Goal: Task Accomplishment & Management: Use online tool/utility

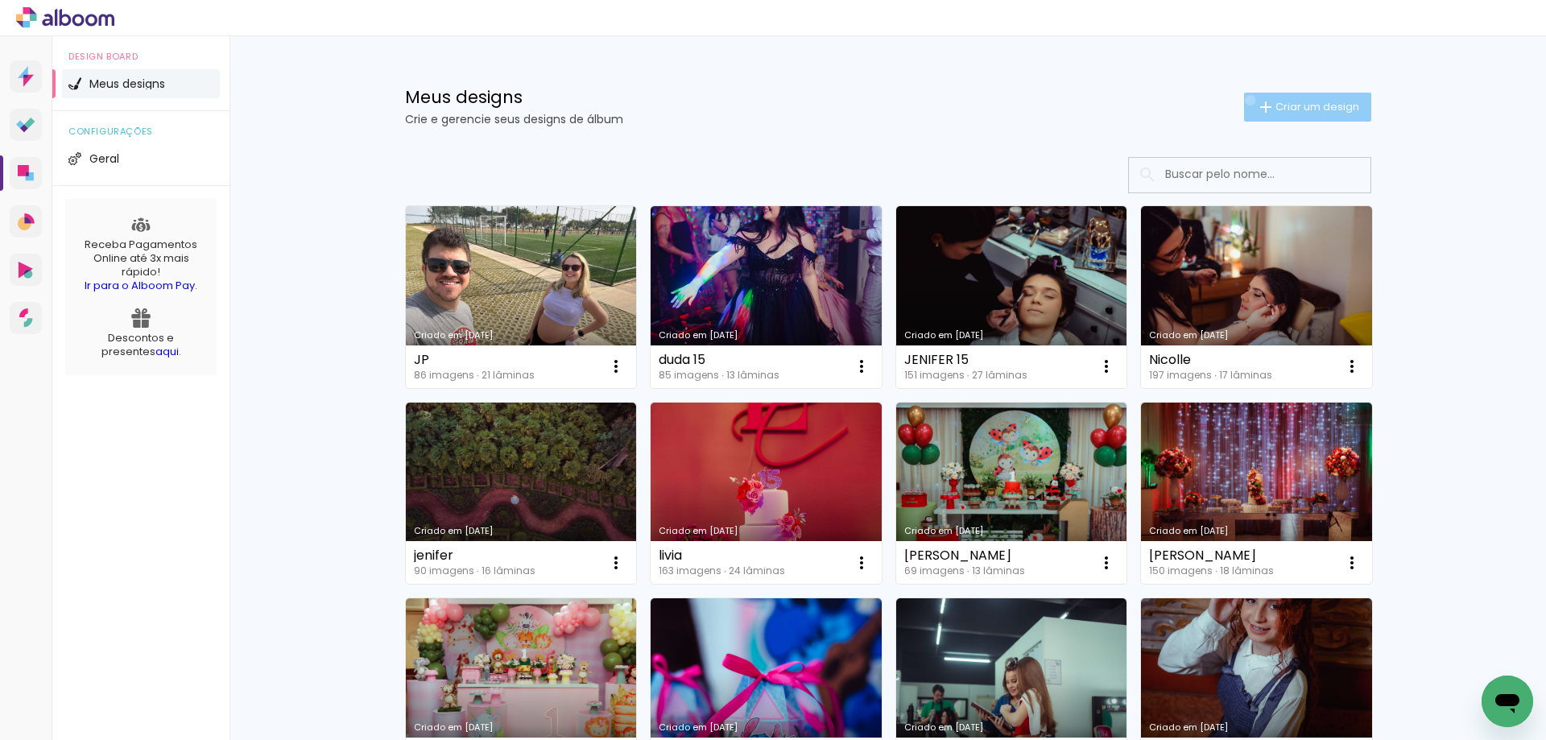
click at [1244, 100] on paper-button "Criar um design" at bounding box center [1307, 107] width 127 height 29
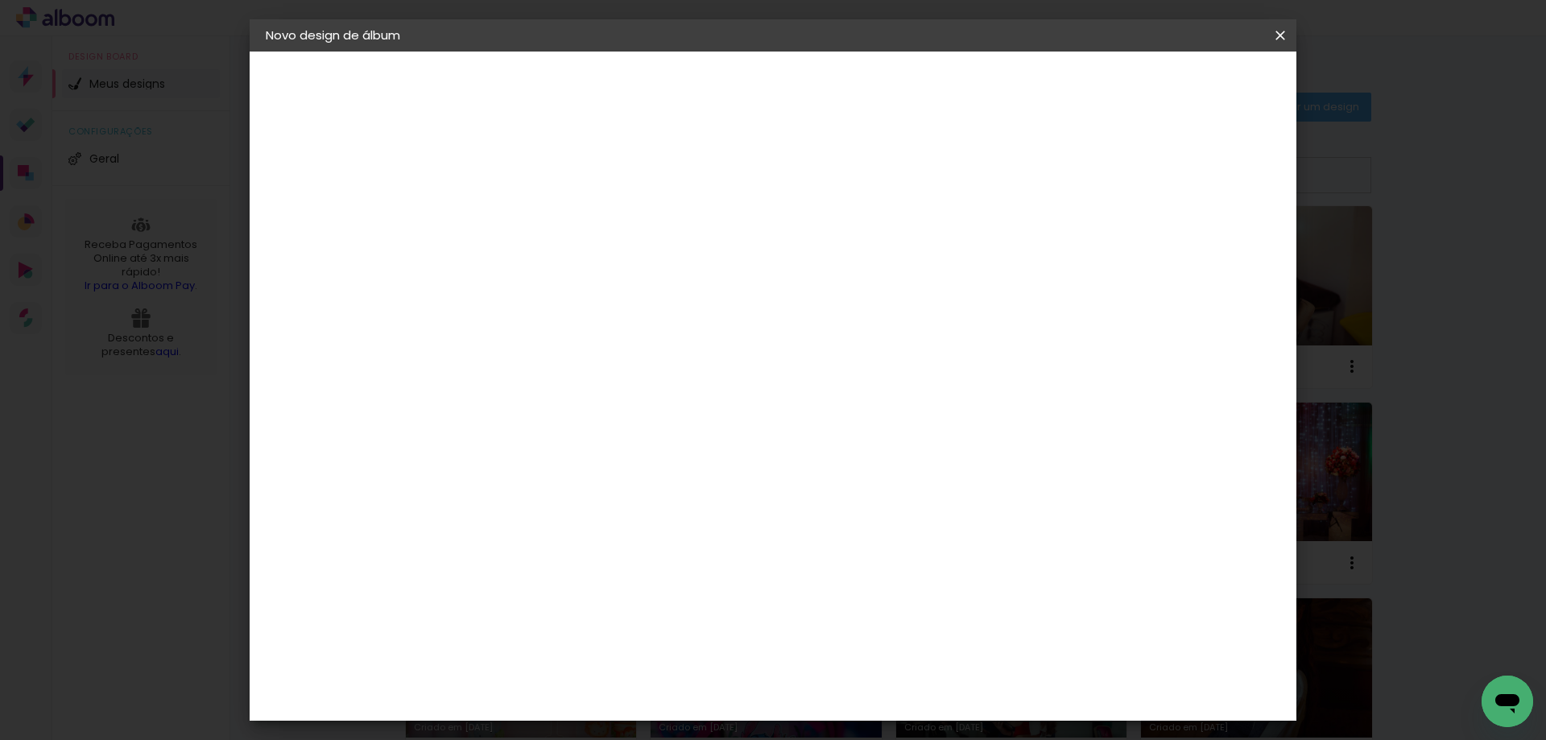
click at [529, 214] on input at bounding box center [529, 216] width 0 height 25
type input "revista"
type paper-input "revista"
click at [599, 84] on header "Informações Dê um título ao seu álbum. Avançar" at bounding box center [529, 100] width 140 height 96
click at [0, 0] on slot "Avançar" at bounding box center [0, 0] width 0 height 0
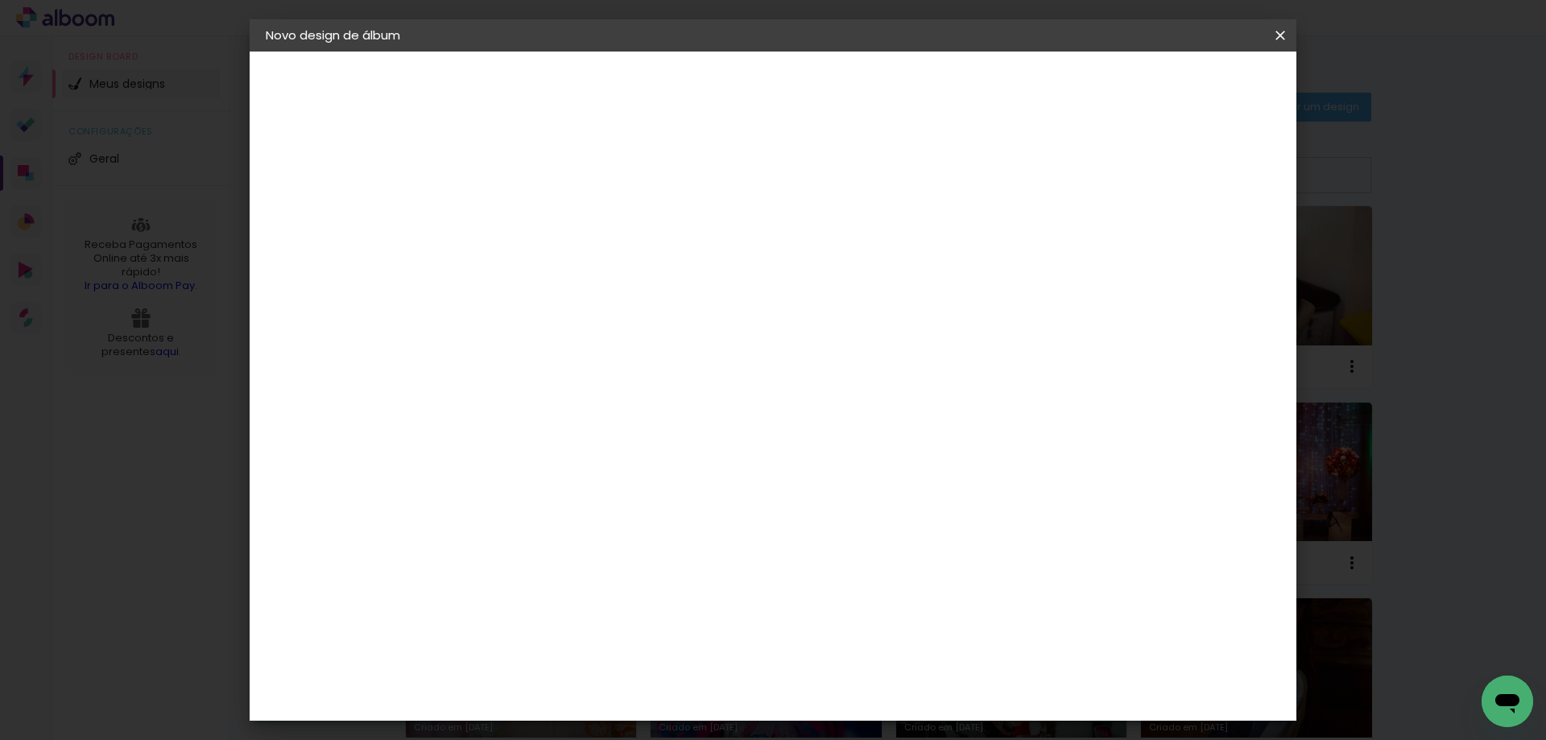
click at [651, 303] on input at bounding box center [570, 306] width 163 height 20
type input "via"
type paper-input "via"
click at [571, 357] on div "Viacolor" at bounding box center [544, 363] width 52 height 13
click at [0, 0] on slot "Avançar" at bounding box center [0, 0] width 0 height 0
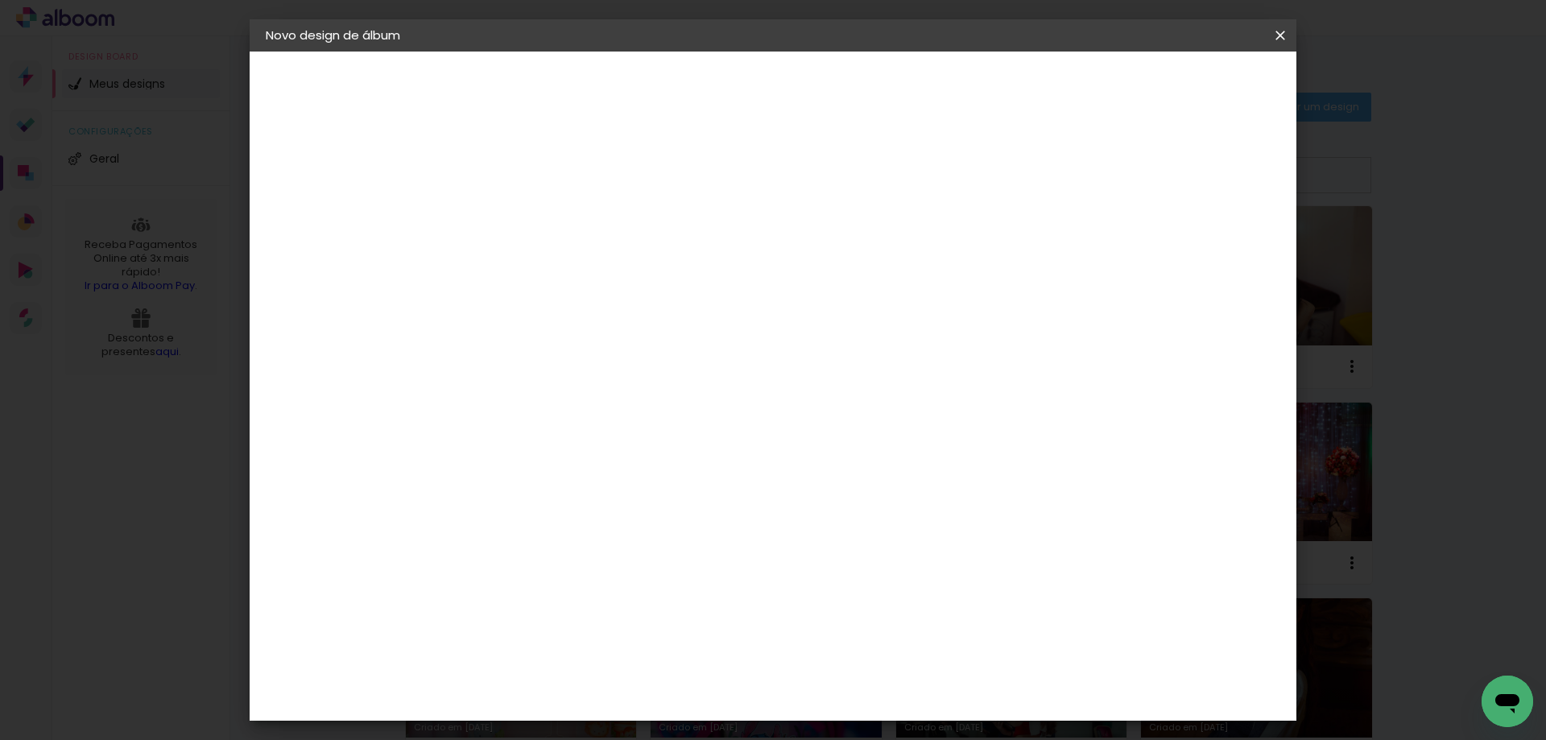
click at [592, 268] on input "text" at bounding box center [560, 280] width 63 height 25
click at [854, 274] on paper-item "Padrão" at bounding box center [878, 267] width 322 height 32
type input "Padrão"
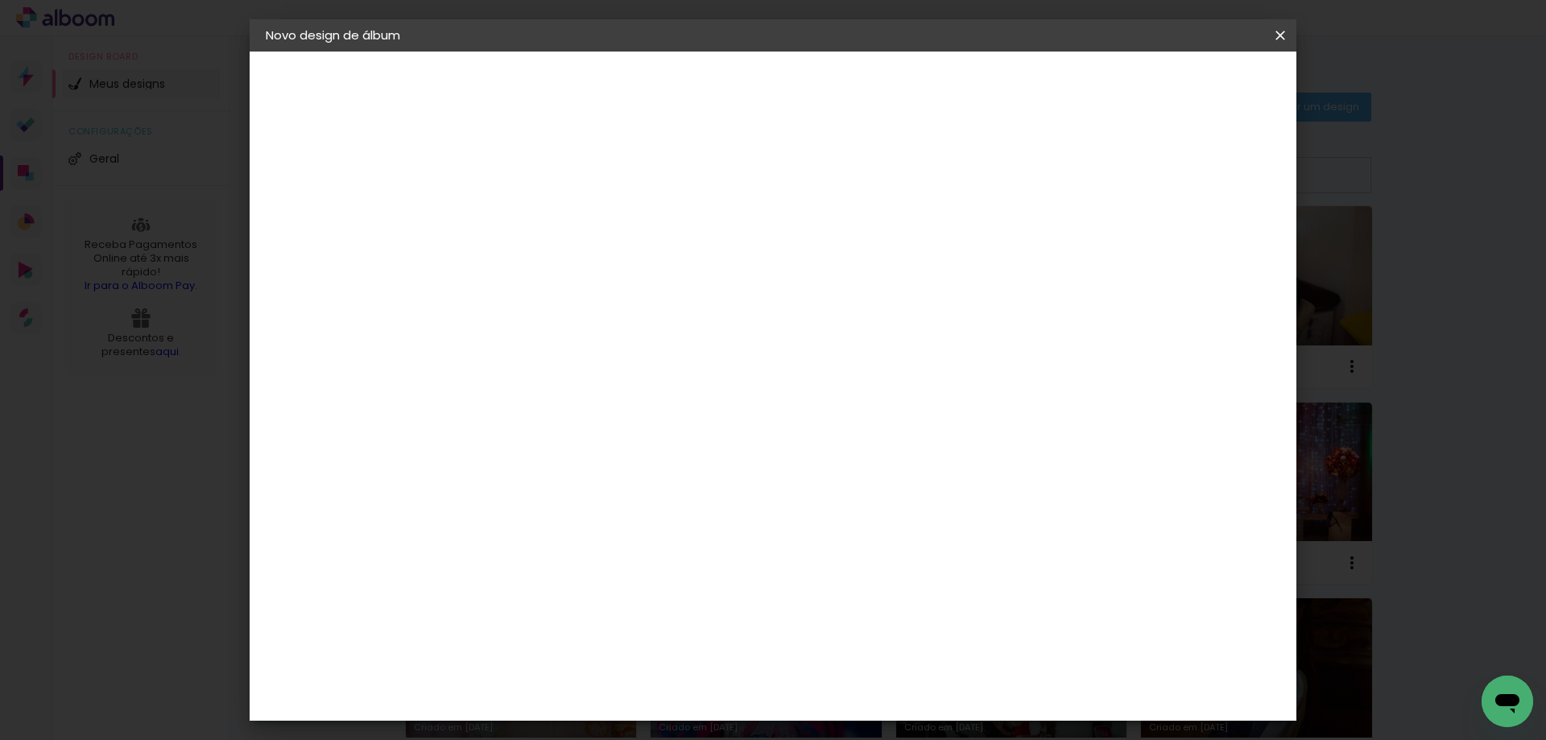
click at [0, 0] on slot "Avançar" at bounding box center [0, 0] width 0 height 0
click at [1047, 91] on span "Iniciar design" at bounding box center [1009, 85] width 73 height 11
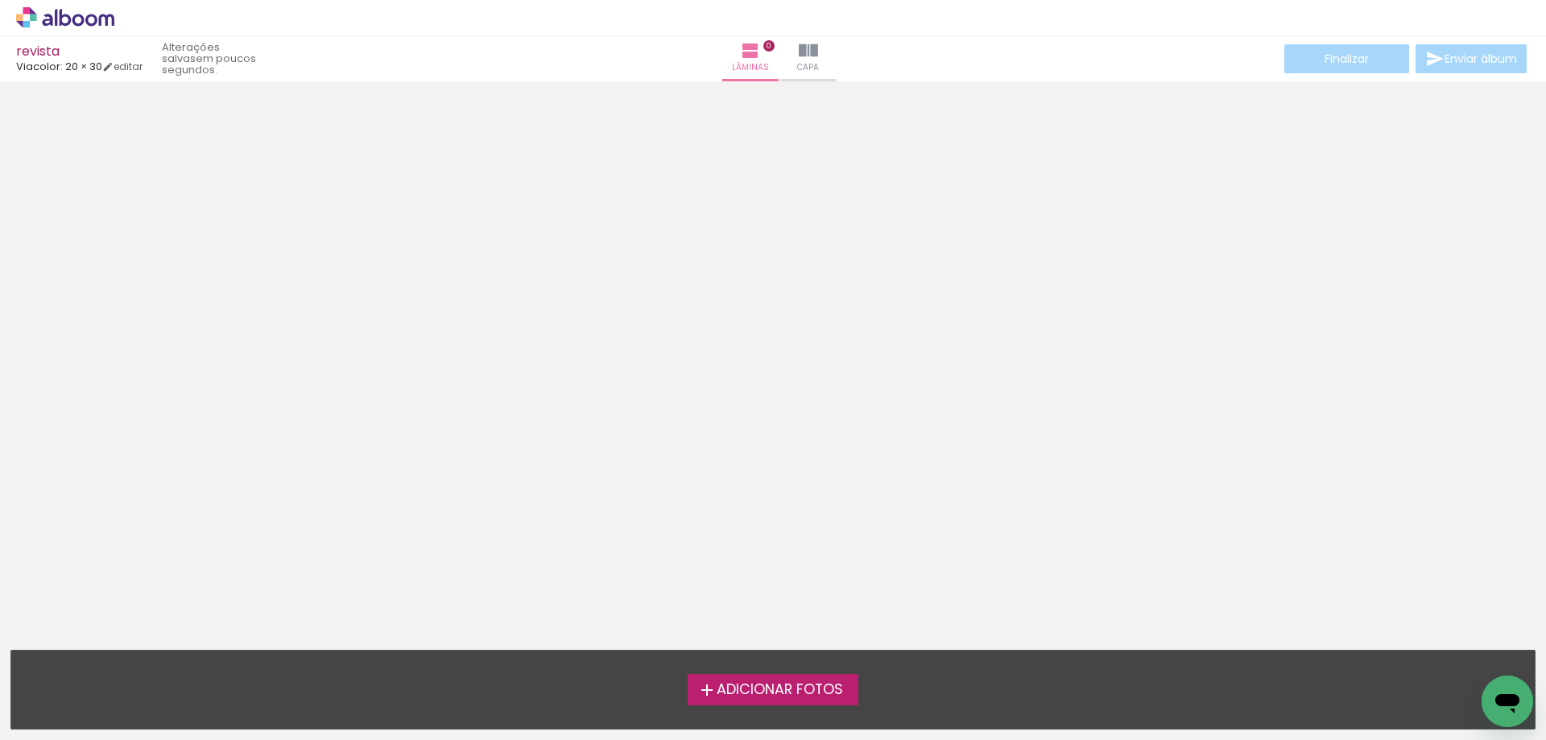
click at [770, 693] on span "Adicionar Fotos" at bounding box center [780, 690] width 126 height 14
click at [0, 0] on input "file" at bounding box center [0, 0] width 0 height 0
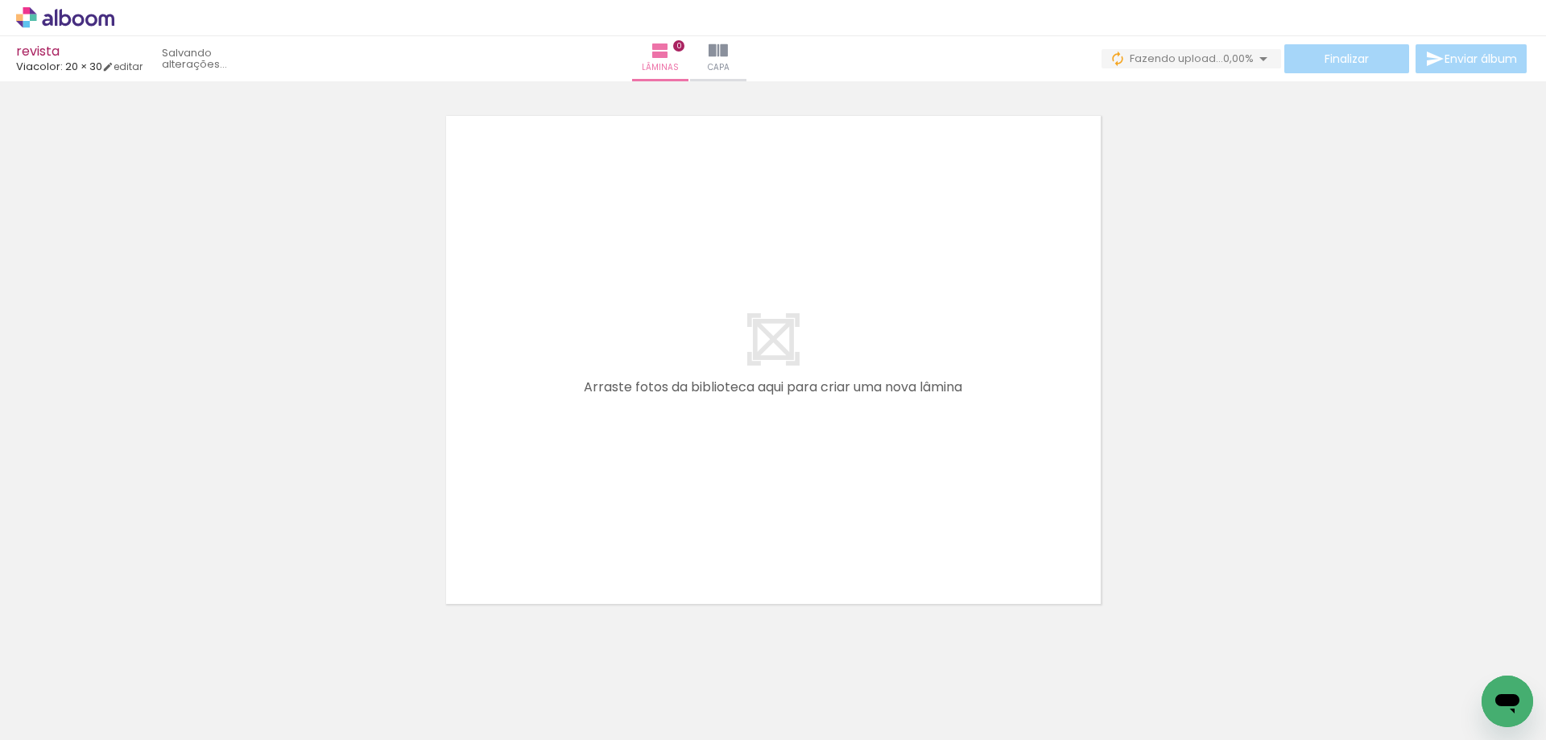
scroll to position [51, 0]
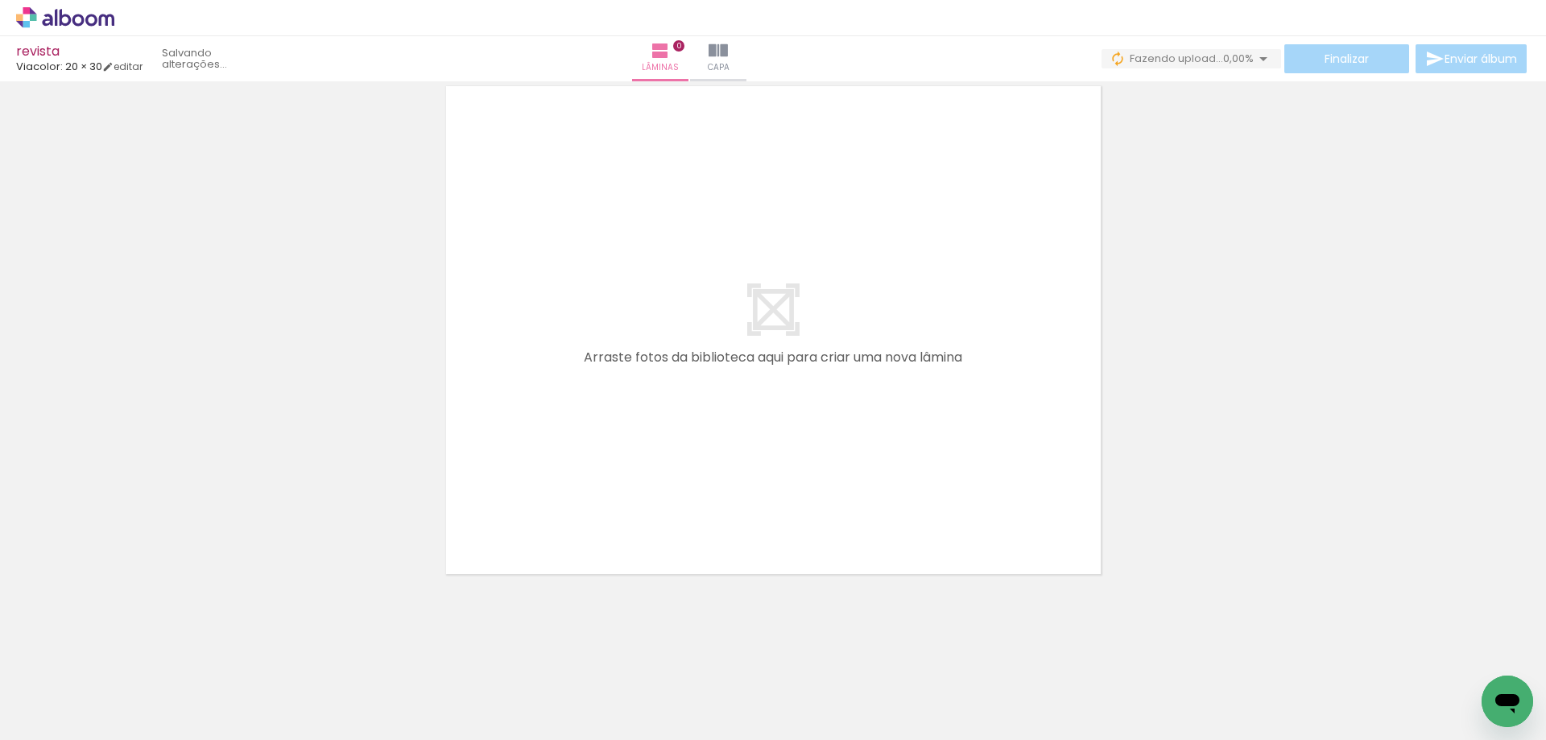
click at [714, 303] on quentale-layouter at bounding box center [773, 330] width 672 height 506
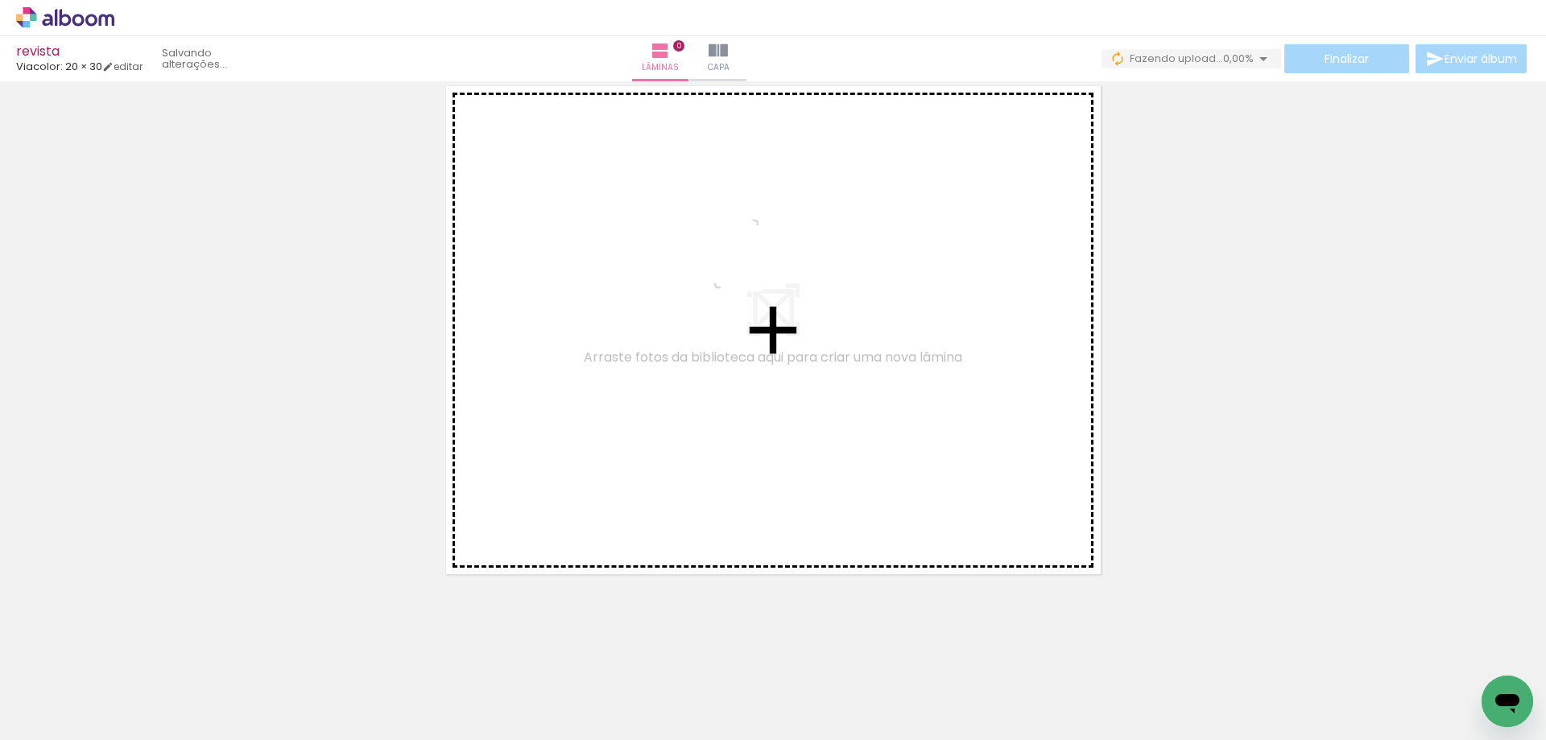
drag, startPoint x: 164, startPoint y: 697, endPoint x: 770, endPoint y: 262, distance: 745.8
click at [770, 262] on quentale-workspace at bounding box center [773, 370] width 1546 height 740
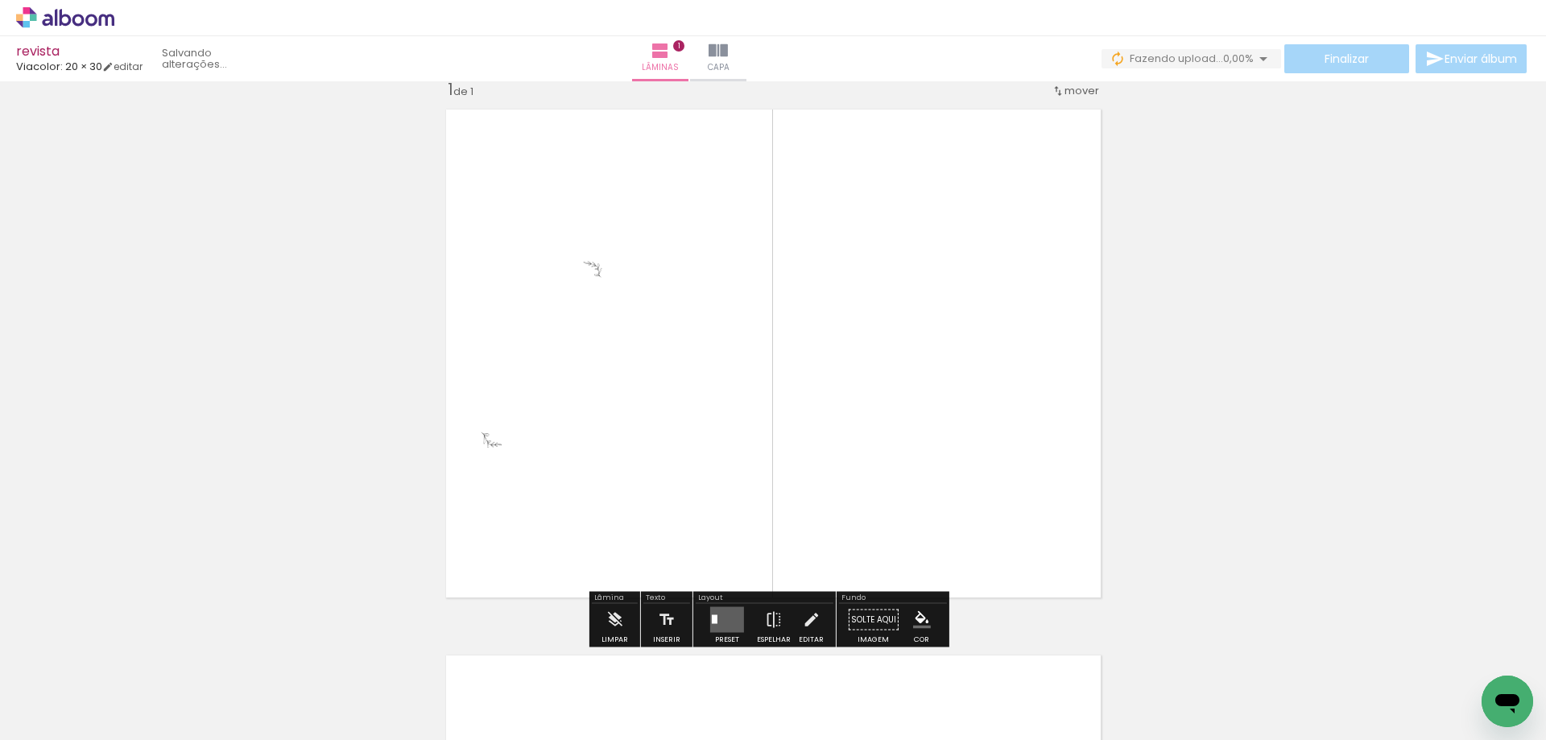
scroll to position [21, 0]
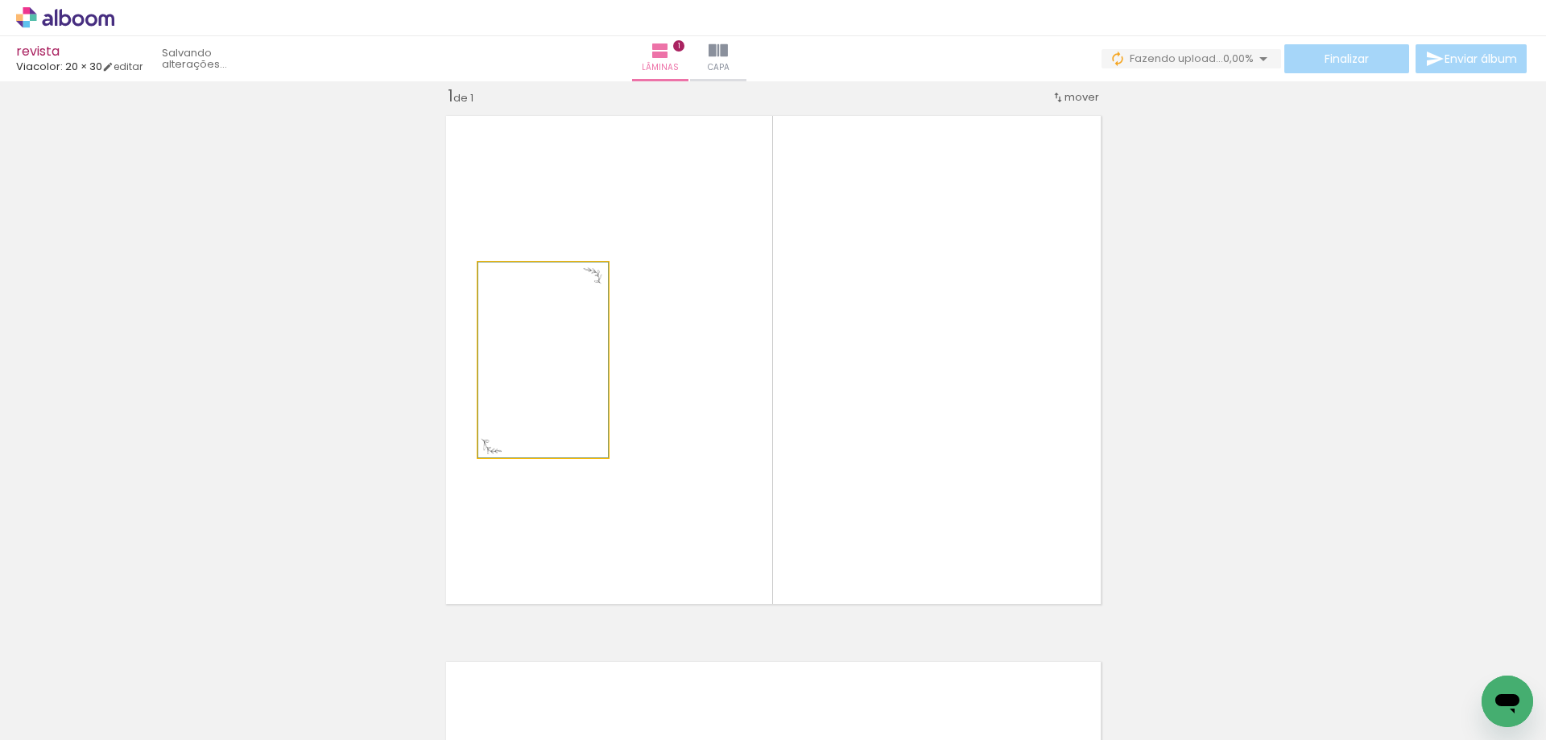
click at [560, 308] on quentale-photo at bounding box center [543, 359] width 130 height 195
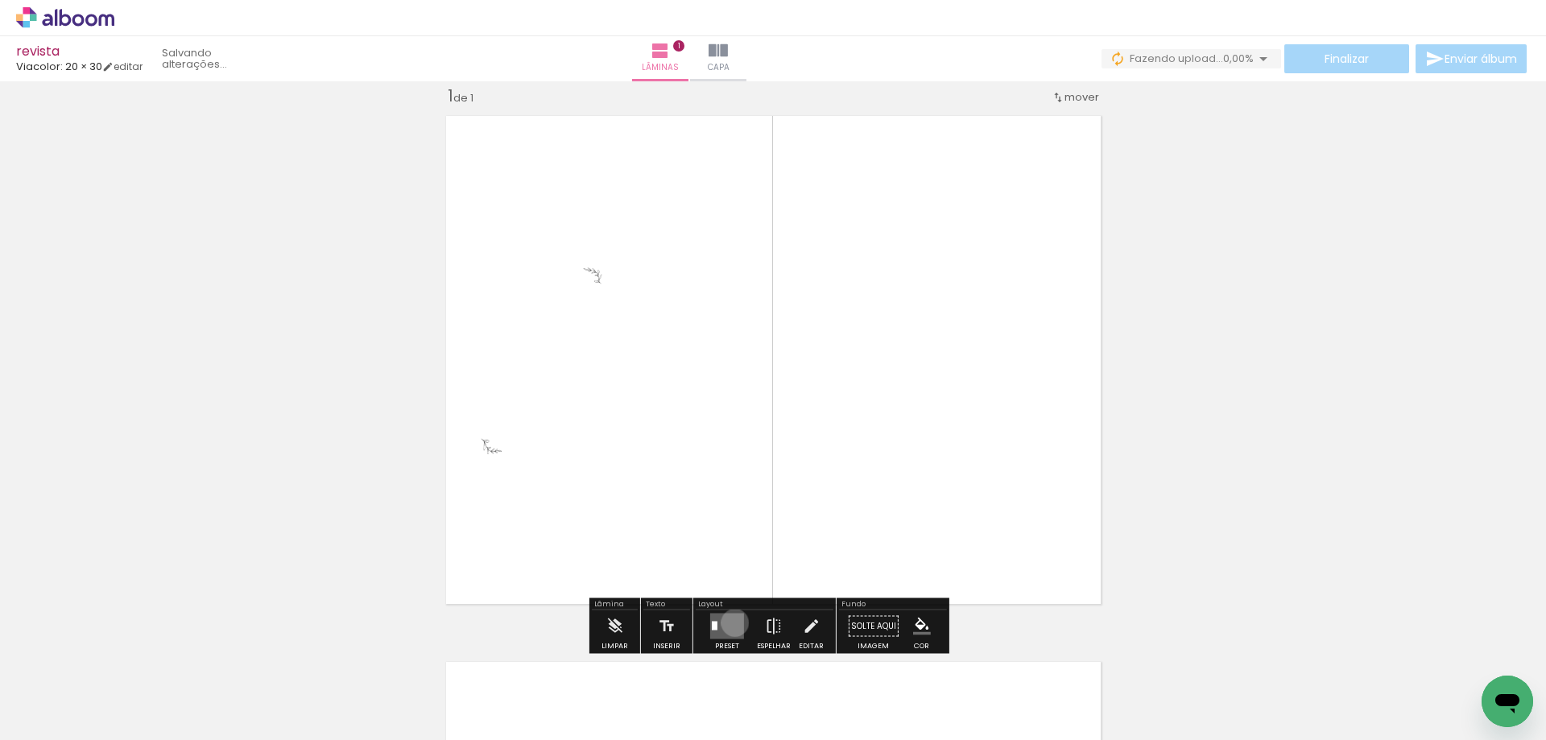
click at [731, 622] on quentale-layouter at bounding box center [727, 626] width 34 height 26
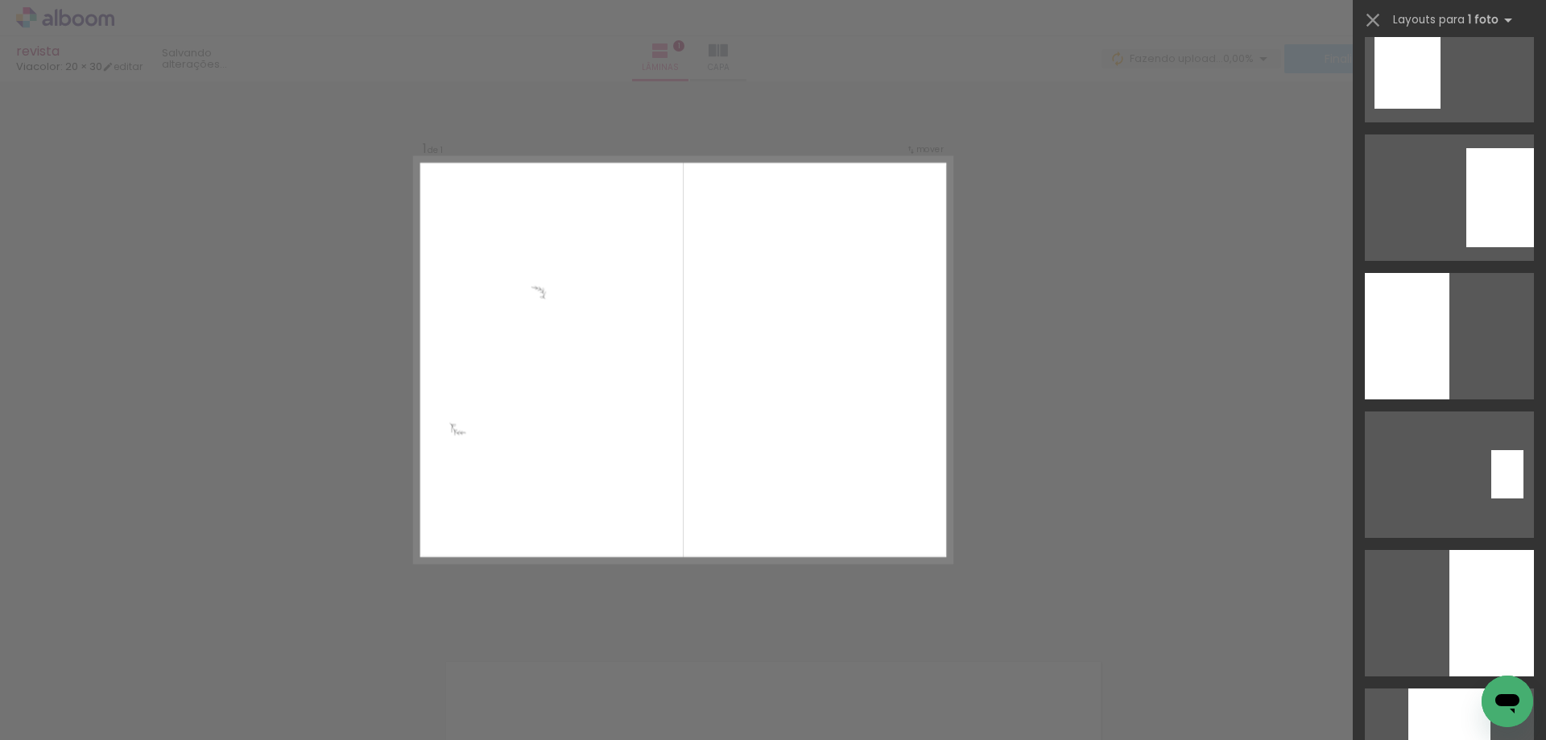
scroll to position [498, 0]
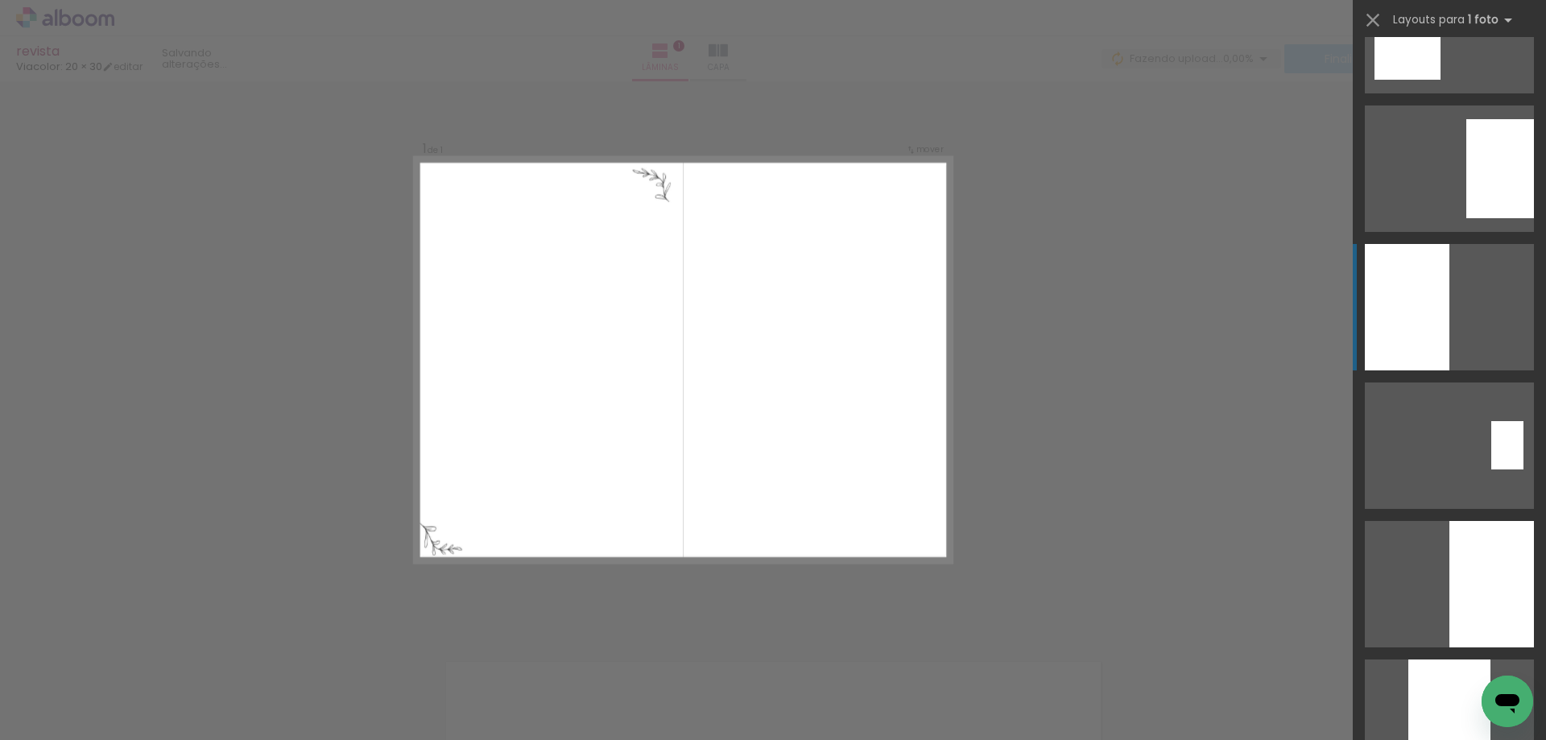
click at [1380, 310] on div at bounding box center [1407, 307] width 85 height 126
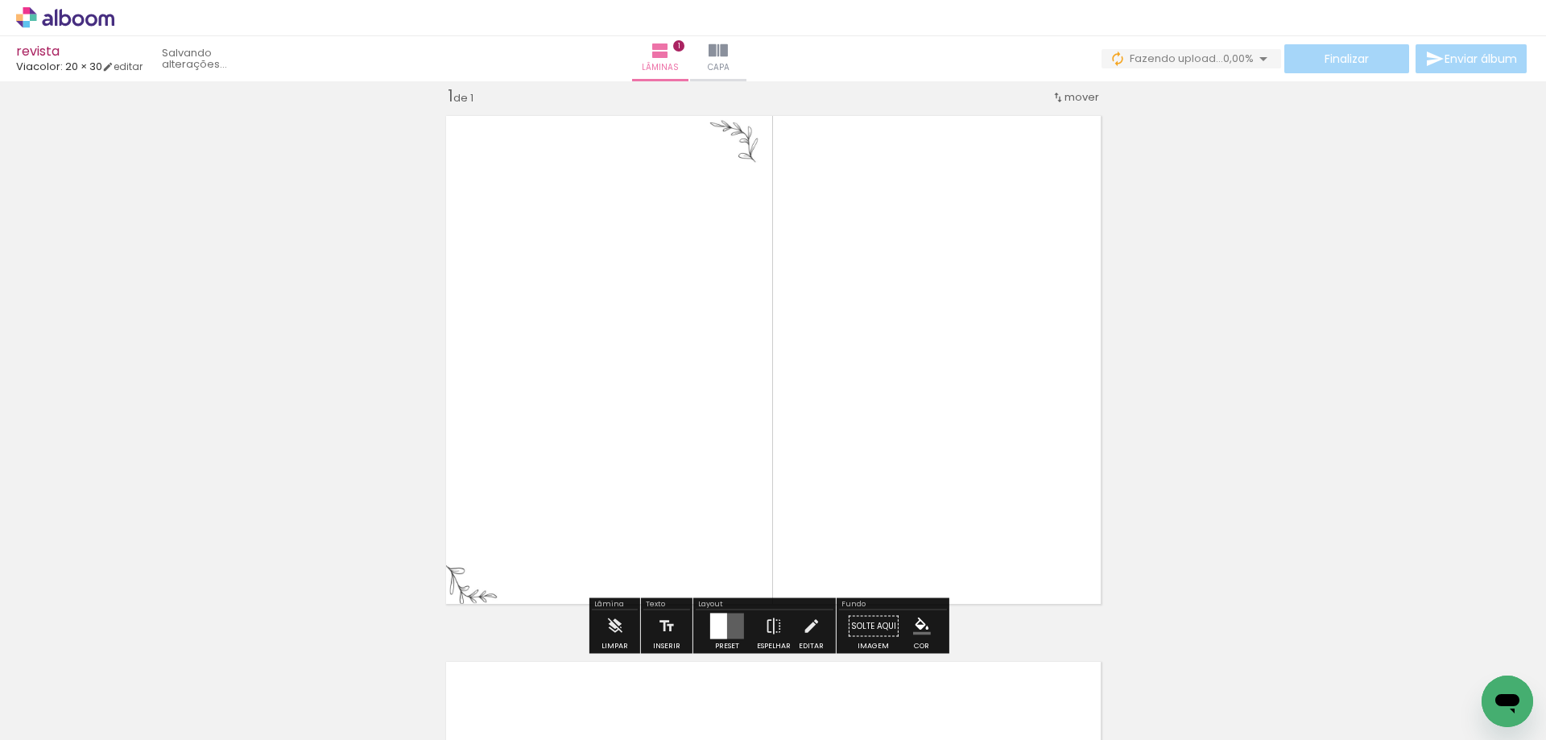
click at [633, 266] on quentale-photo at bounding box center [605, 360] width 336 height 506
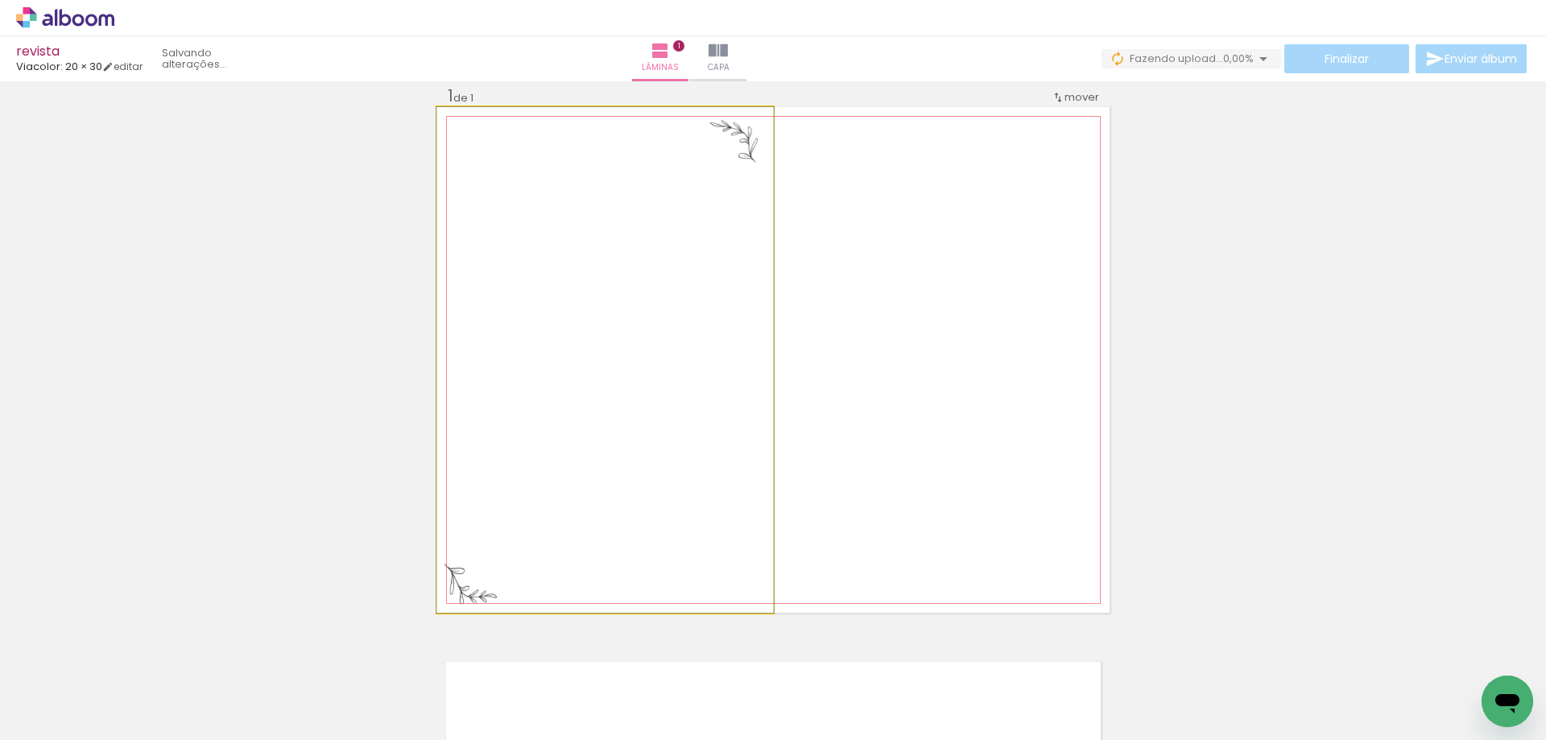
click at [633, 266] on quentale-photo at bounding box center [605, 360] width 336 height 506
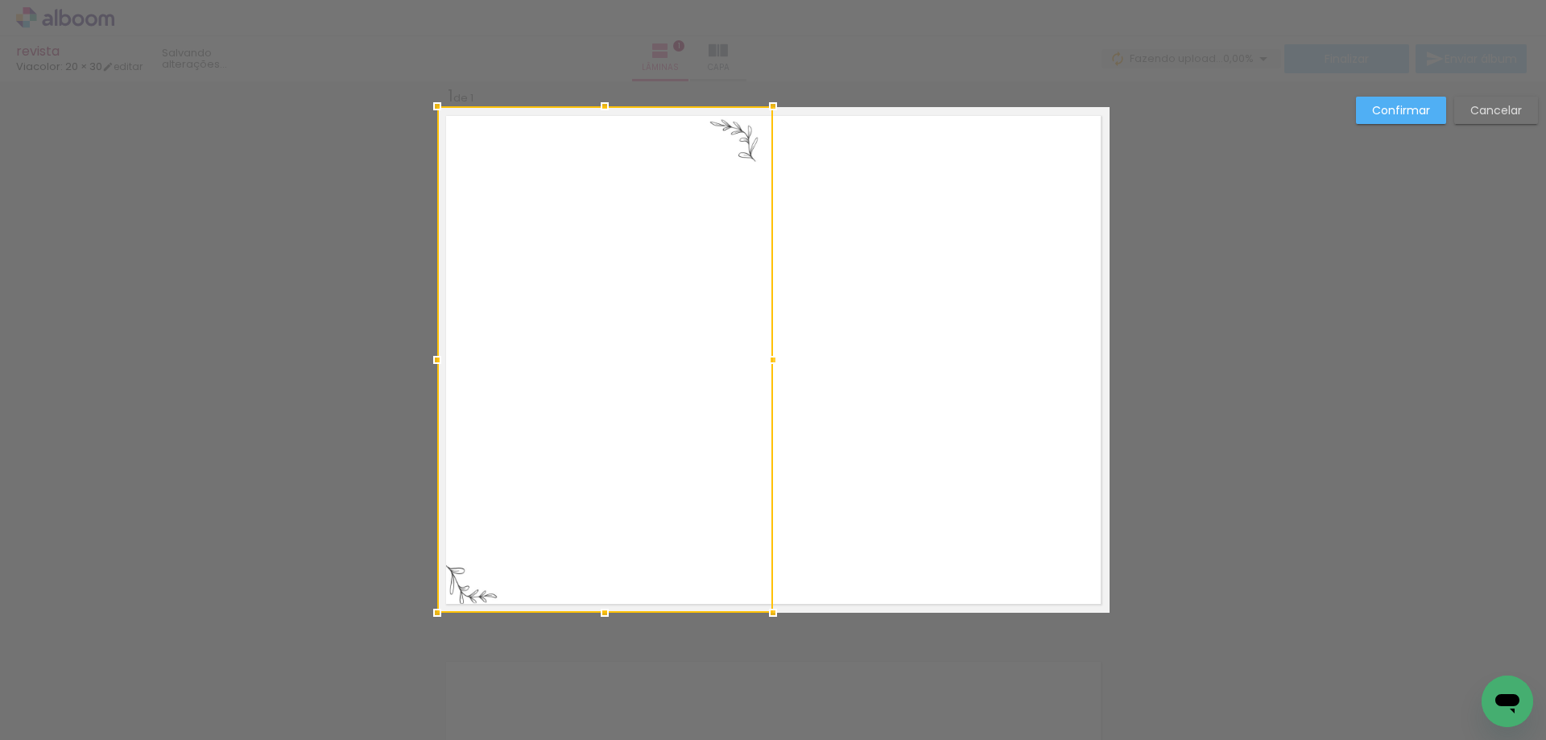
click at [600, 112] on div at bounding box center [605, 106] width 32 height 32
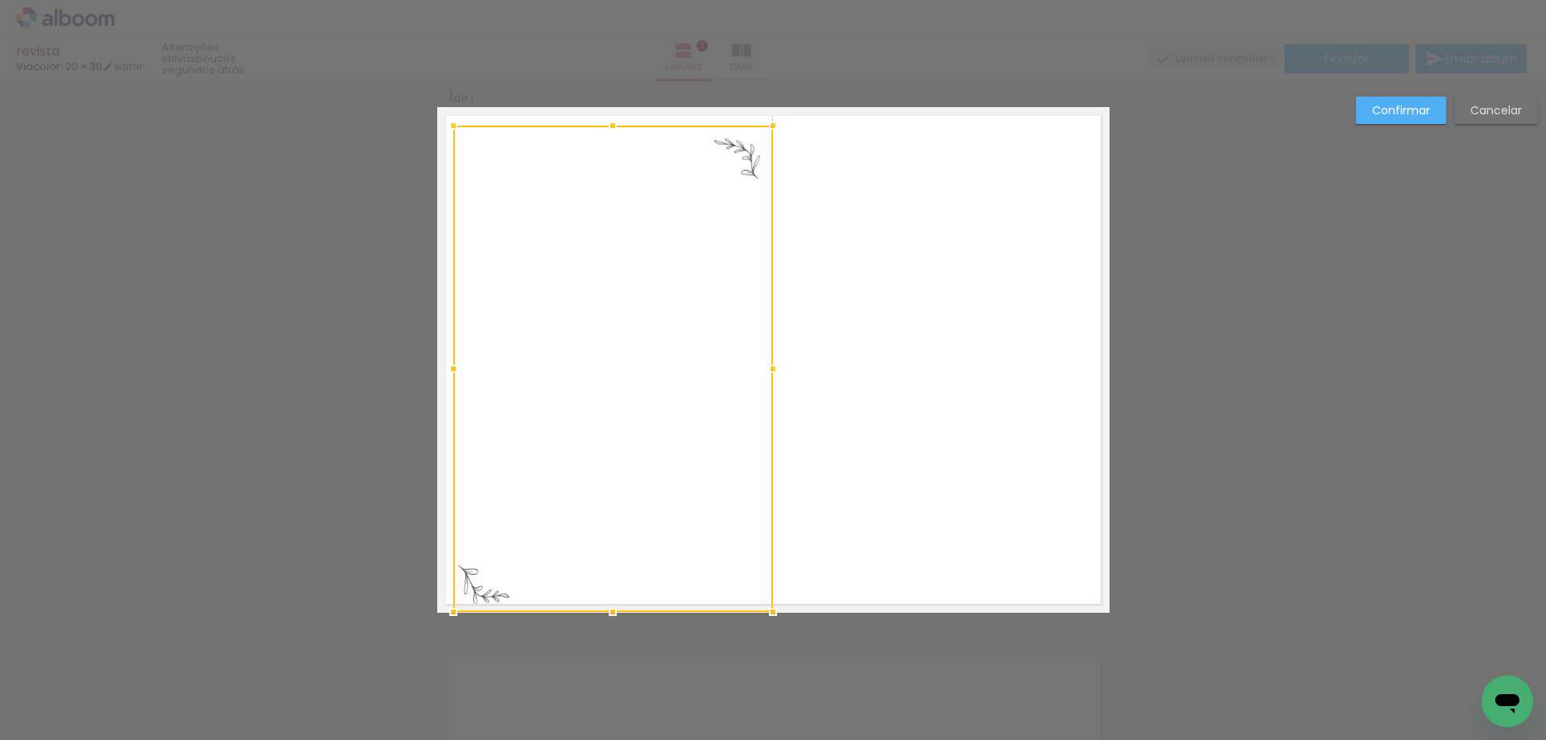
drag, startPoint x: 424, startPoint y: 103, endPoint x: 440, endPoint y: 117, distance: 21.1
click at [440, 117] on div at bounding box center [453, 125] width 32 height 32
click at [606, 280] on quentale-photo at bounding box center [613, 369] width 320 height 486
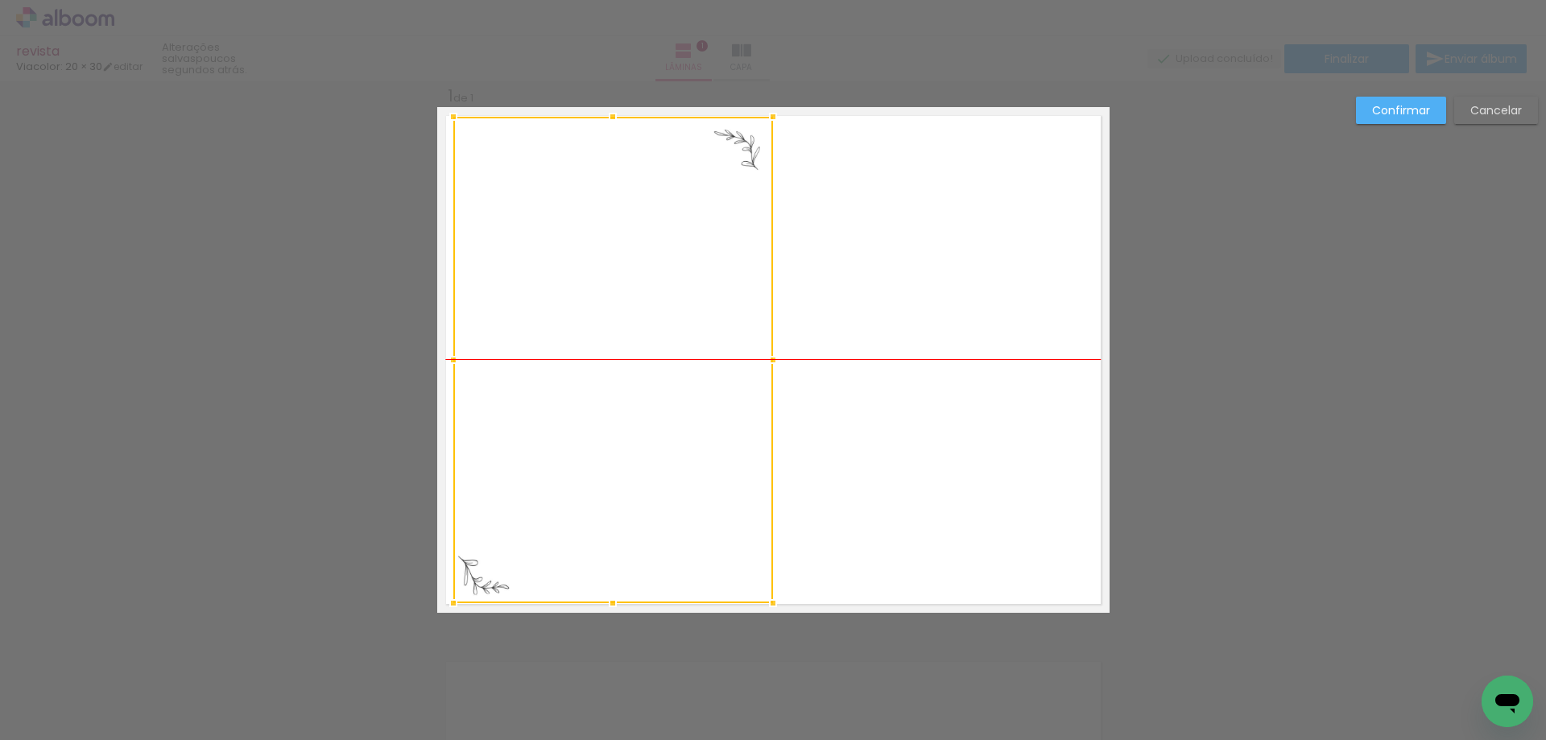
drag, startPoint x: 606, startPoint y: 280, endPoint x: 606, endPoint y: 271, distance: 8.9
click at [606, 271] on div at bounding box center [613, 360] width 320 height 486
click at [367, 485] on div "Confirmar Cancelar" at bounding box center [773, 625] width 1546 height 1130
click at [1392, 118] on paper-button "Confirmar" at bounding box center [1401, 110] width 90 height 27
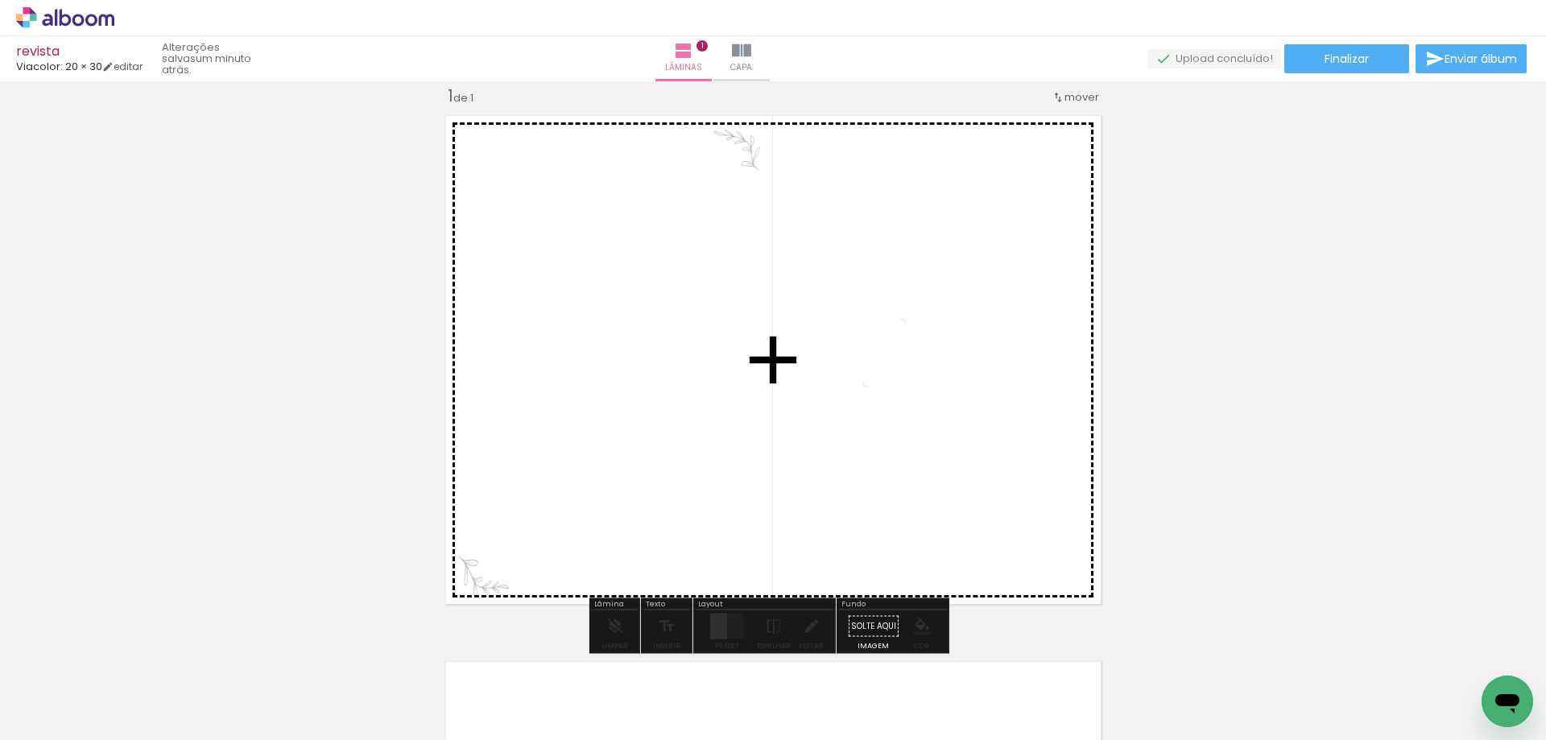
drag, startPoint x: 174, startPoint y: 688, endPoint x: 909, endPoint y: 365, distance: 803.1
click at [909, 365] on quentale-workspace at bounding box center [773, 370] width 1546 height 740
